Goal: Navigation & Orientation: Find specific page/section

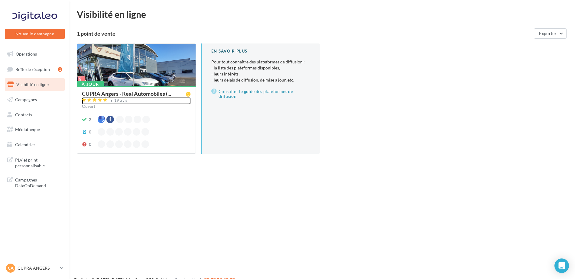
click at [122, 101] on div "19 avis" at bounding box center [120, 100] width 13 height 4
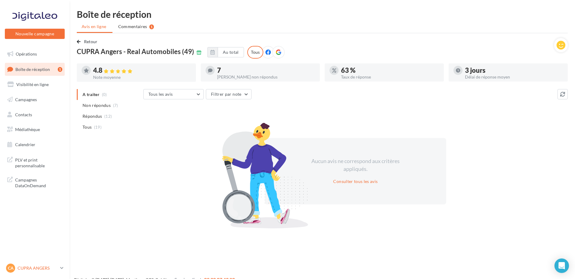
click at [36, 270] on p "CUPRA ANGERS" at bounding box center [38, 268] width 40 height 6
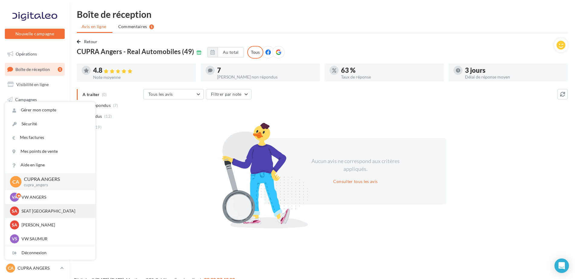
click at [55, 214] on div "SA SEAT ANGERS SEAT-ANGERS" at bounding box center [50, 211] width 80 height 9
